Goal: Check status: Check status

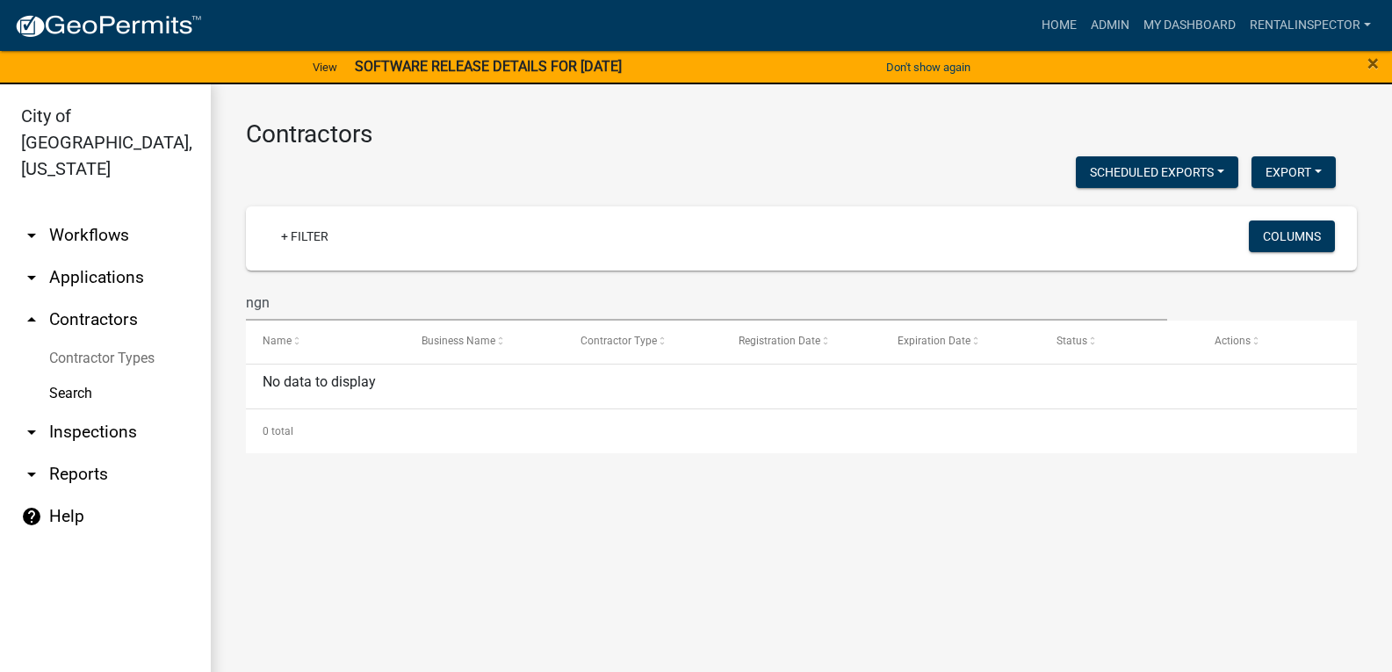
click at [104, 256] on link "arrow_drop_down Applications" at bounding box center [105, 277] width 211 height 42
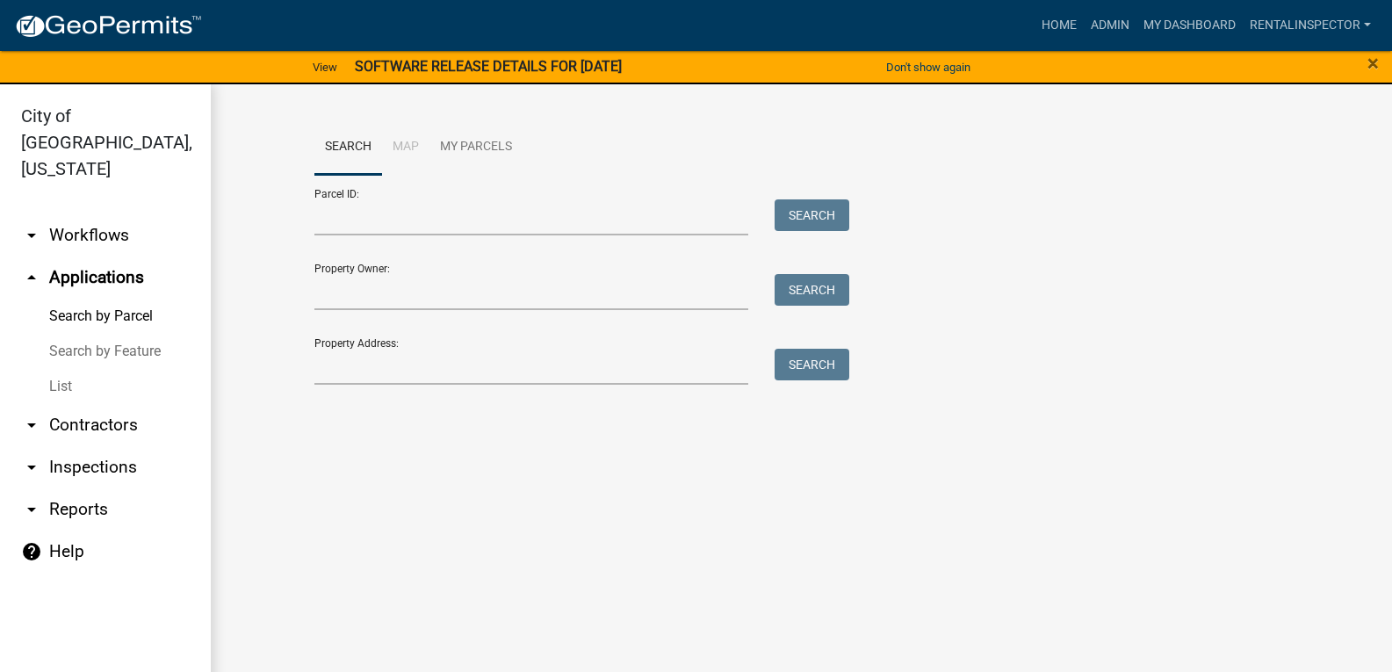
click at [83, 369] on link "List" at bounding box center [105, 386] width 211 height 35
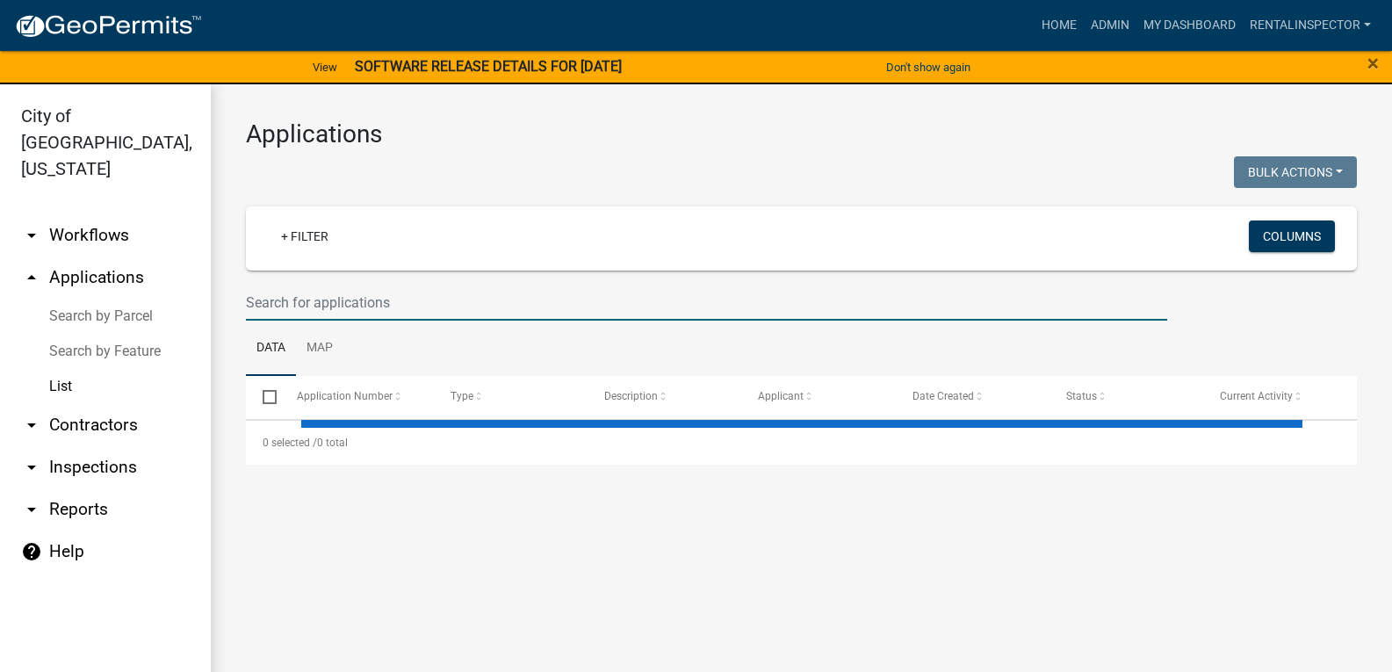
click at [437, 290] on input "text" at bounding box center [706, 302] width 921 height 36
select select "3: 100"
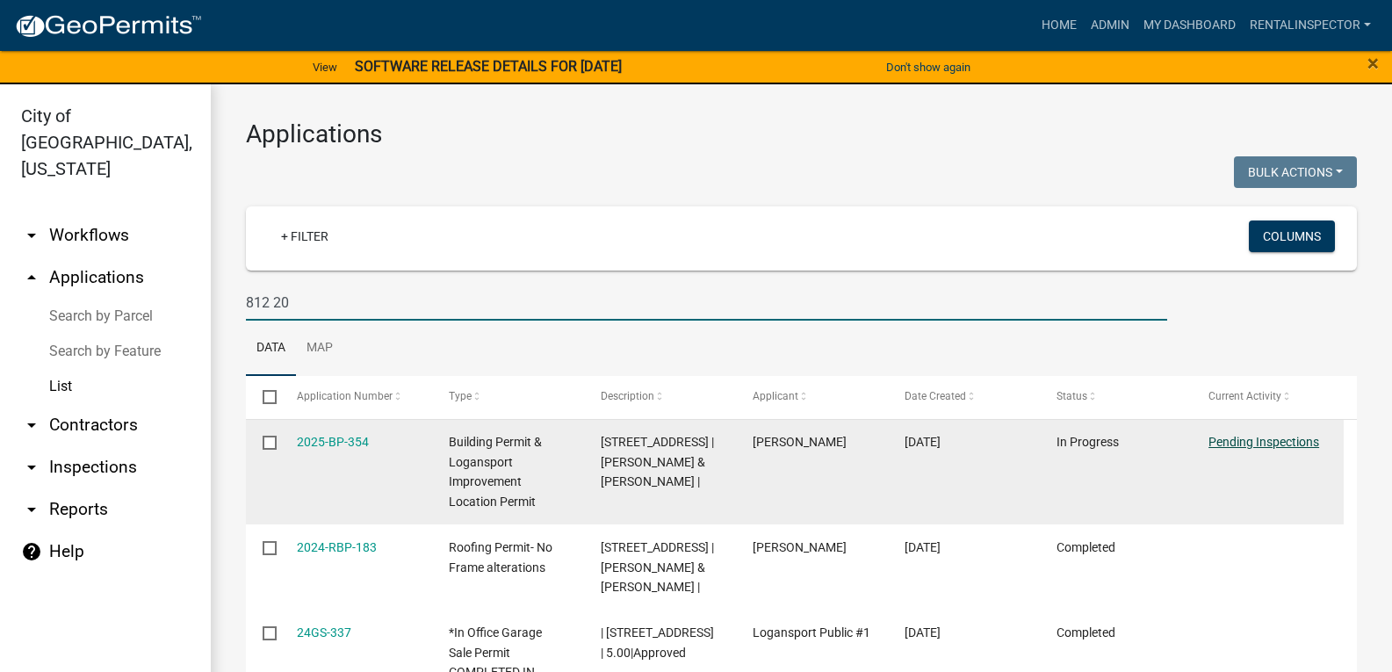
type input "812 20"
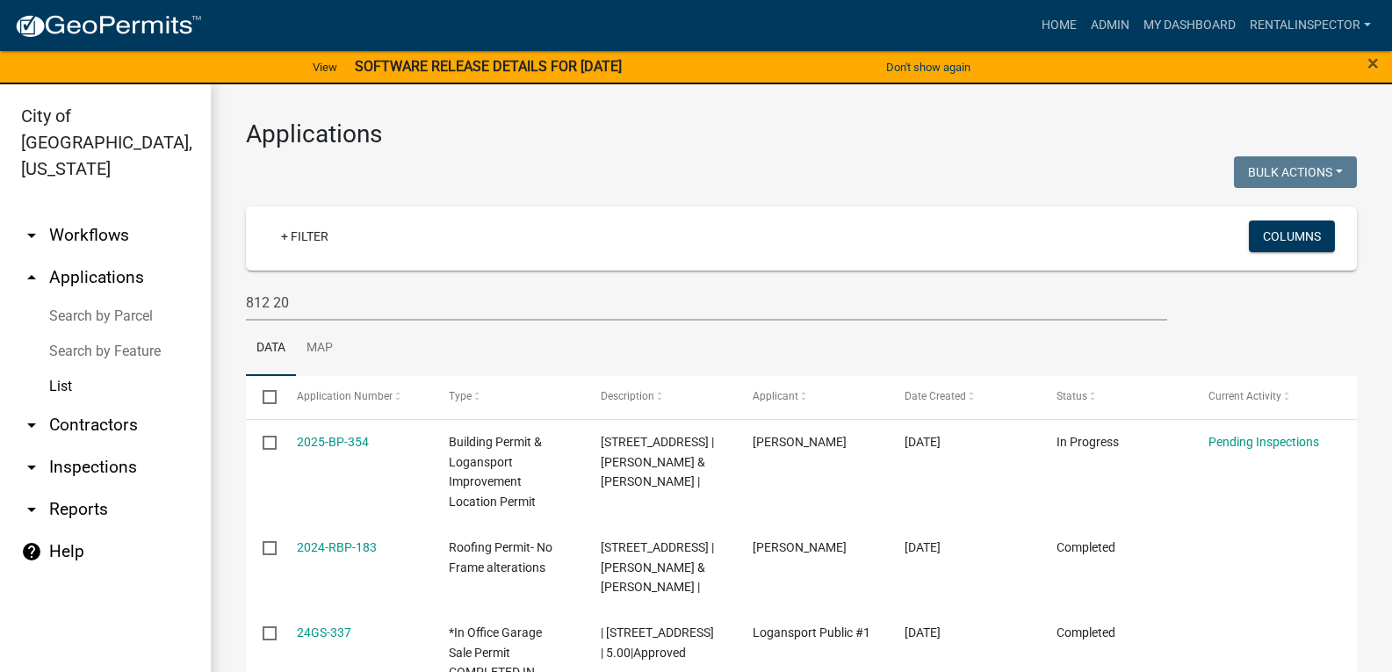
click at [718, 175] on div at bounding box center [517, 174] width 569 height 36
click at [1058, 17] on link "Home" at bounding box center [1058, 25] width 49 height 33
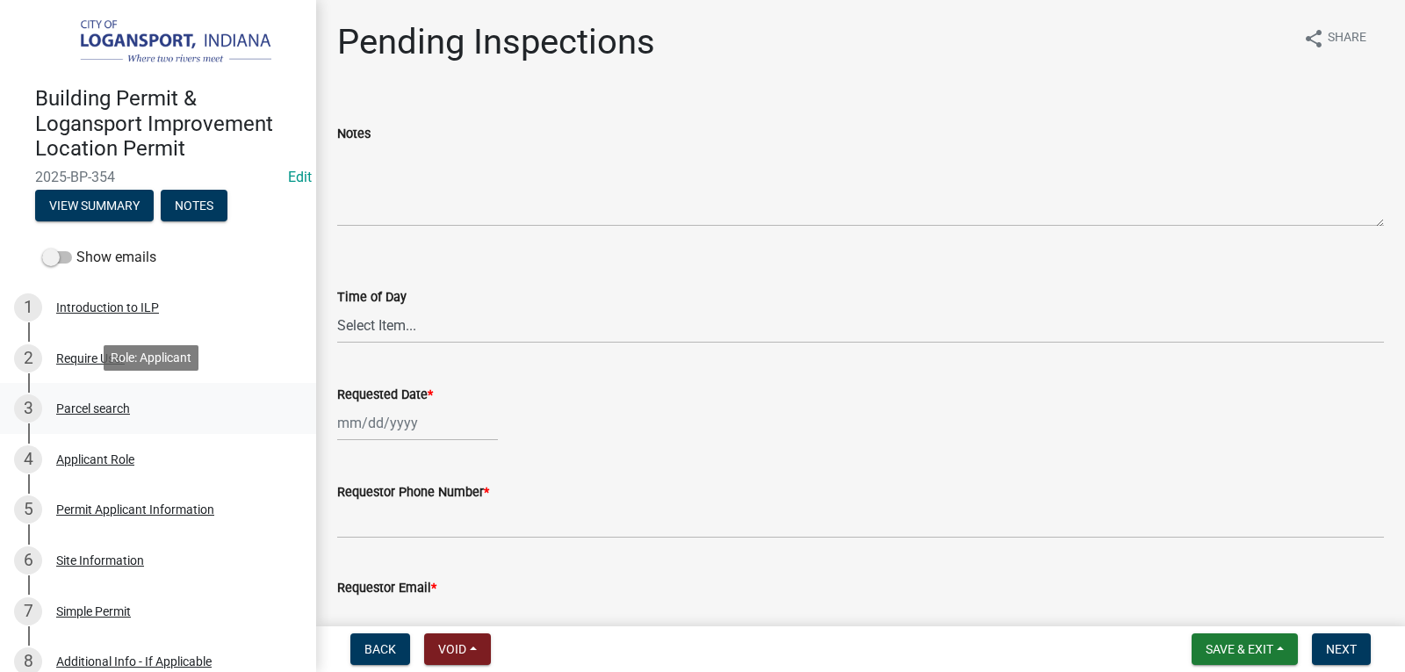
scroll to position [527, 0]
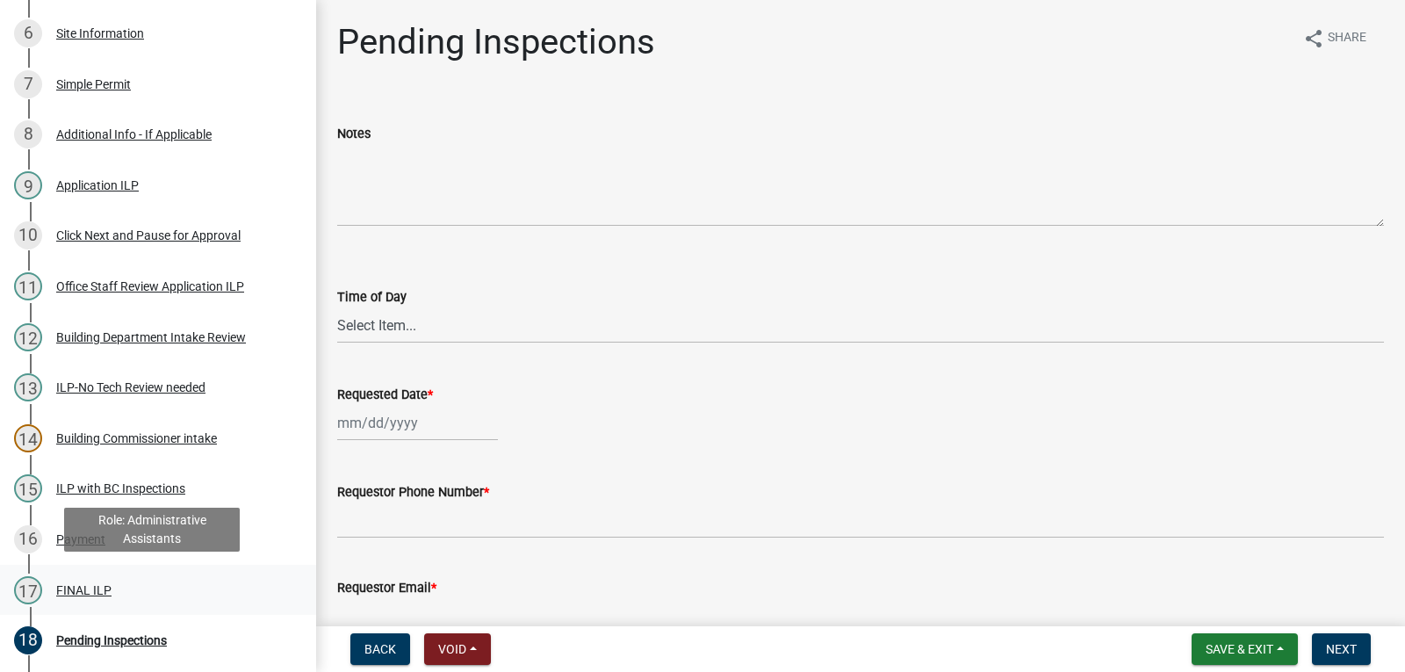
click at [84, 584] on div "FINAL ILP" at bounding box center [83, 590] width 55 height 12
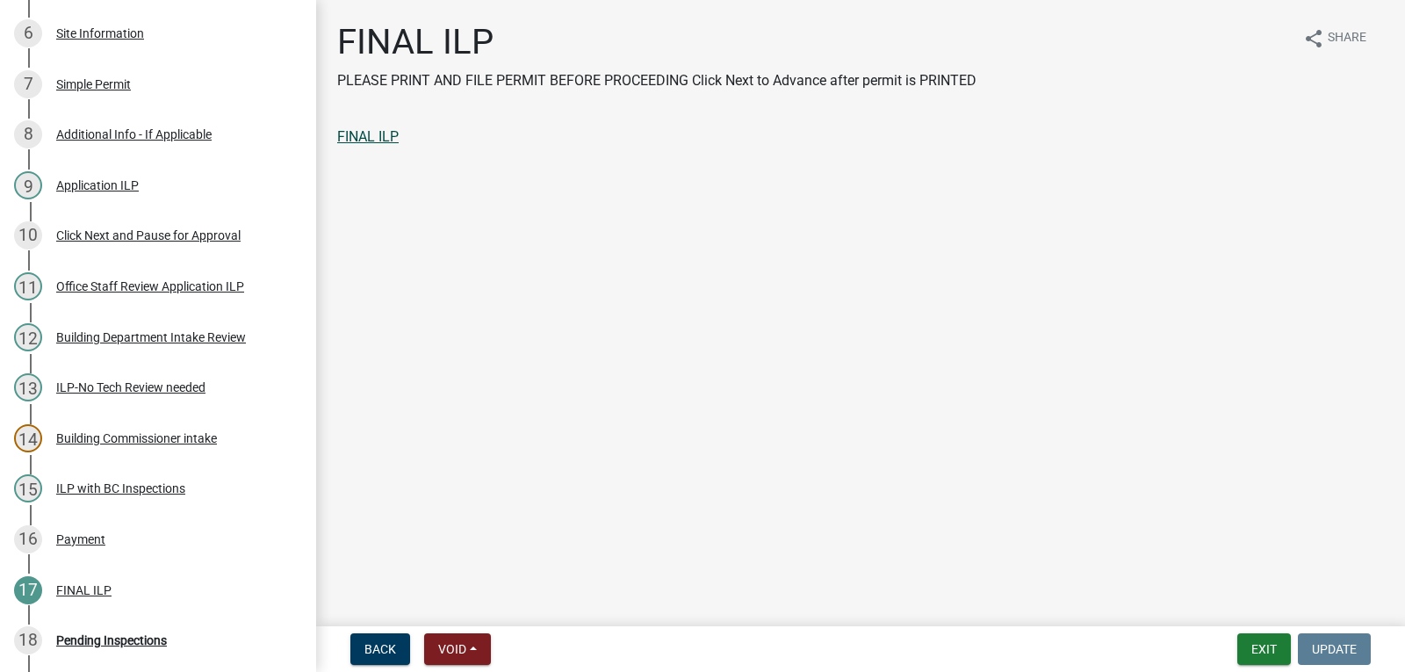
click at [384, 141] on link "FINAL ILP" at bounding box center [367, 136] width 61 height 17
